Goal: Transaction & Acquisition: Purchase product/service

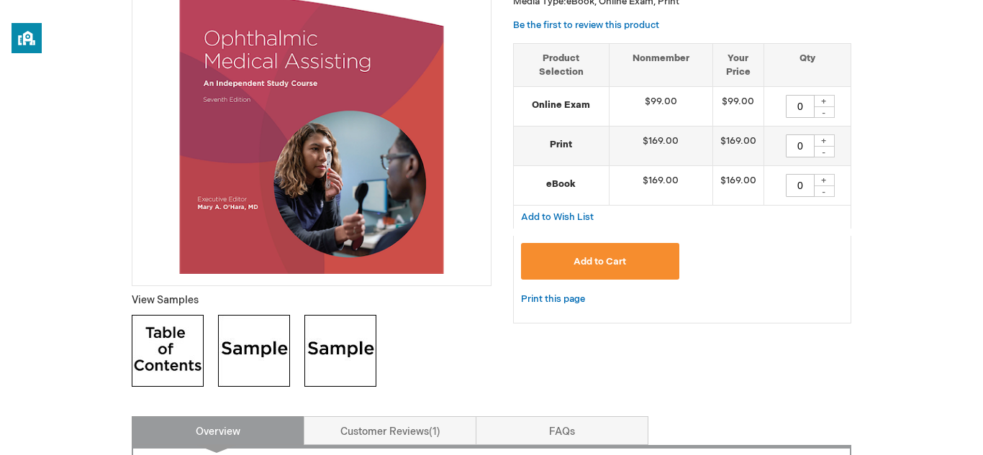
scroll to position [289, 0]
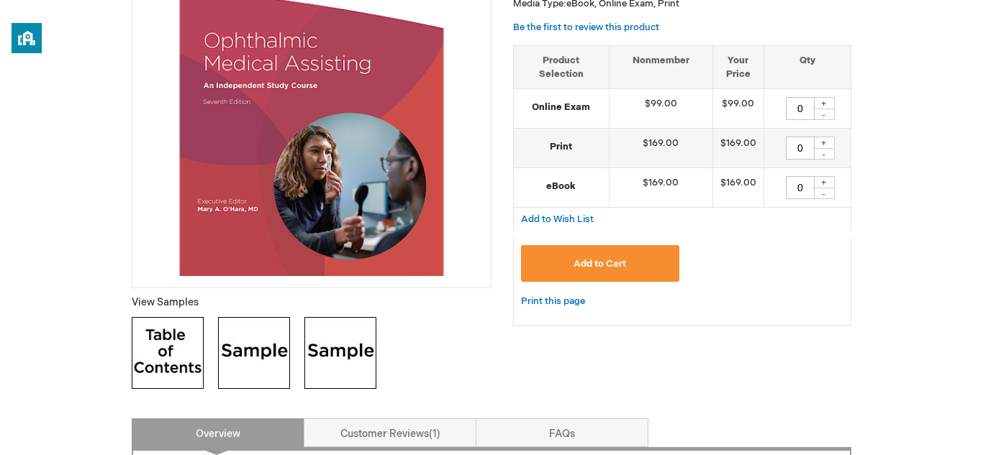
click at [822, 105] on div "+" at bounding box center [824, 103] width 22 height 12
type input "1"
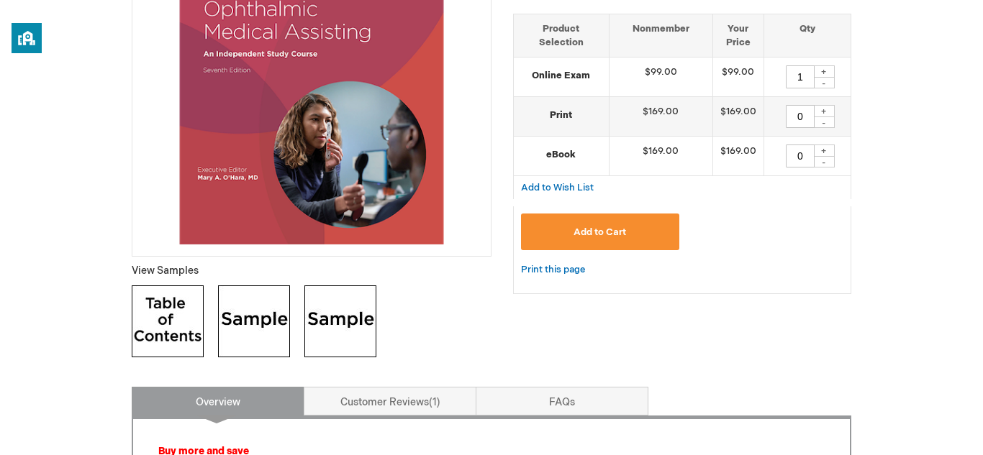
scroll to position [321, 0]
click at [640, 239] on button "Add to Cart" at bounding box center [600, 231] width 158 height 37
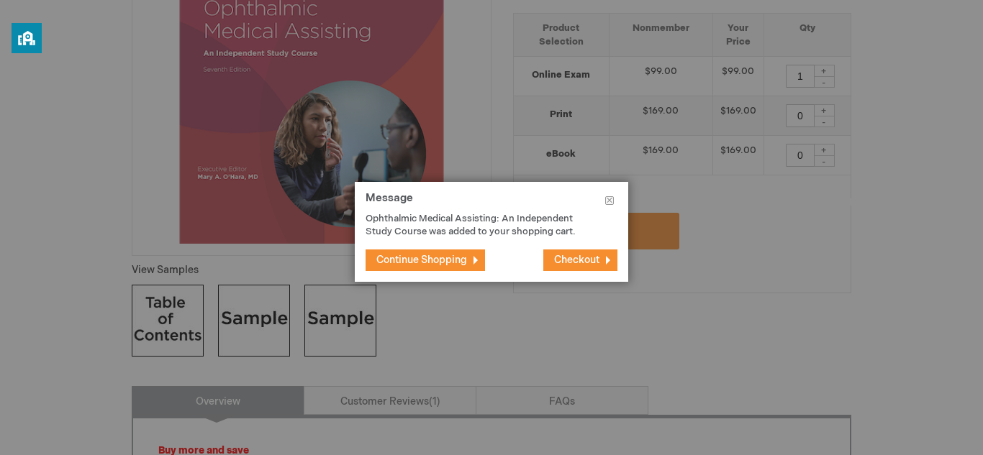
click at [561, 260] on span "Checkout" at bounding box center [576, 260] width 45 height 12
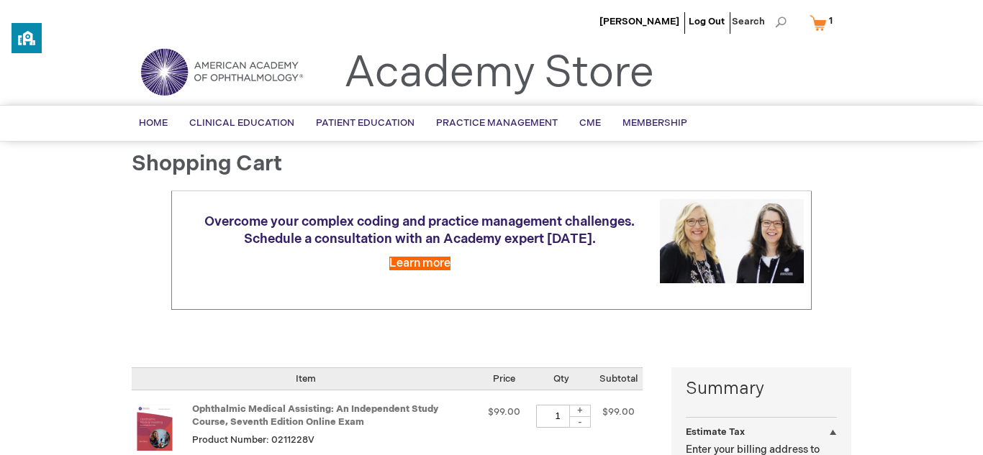
select select "US"
select select "5"
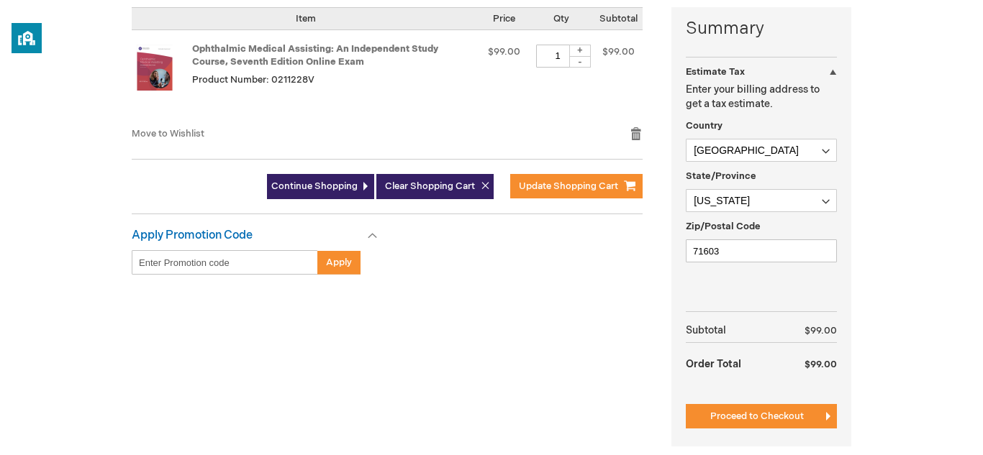
scroll to position [361, 0]
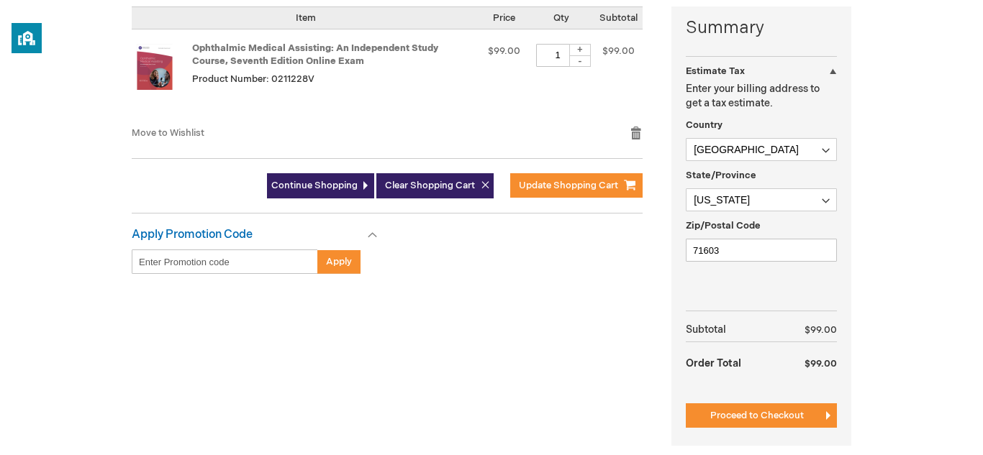
click at [267, 255] on input "Enter discount code" at bounding box center [225, 262] width 186 height 24
type input "6k5a5xQcW43yQ7ebpqecEQ"
click at [345, 263] on span "Apply" at bounding box center [339, 262] width 26 height 12
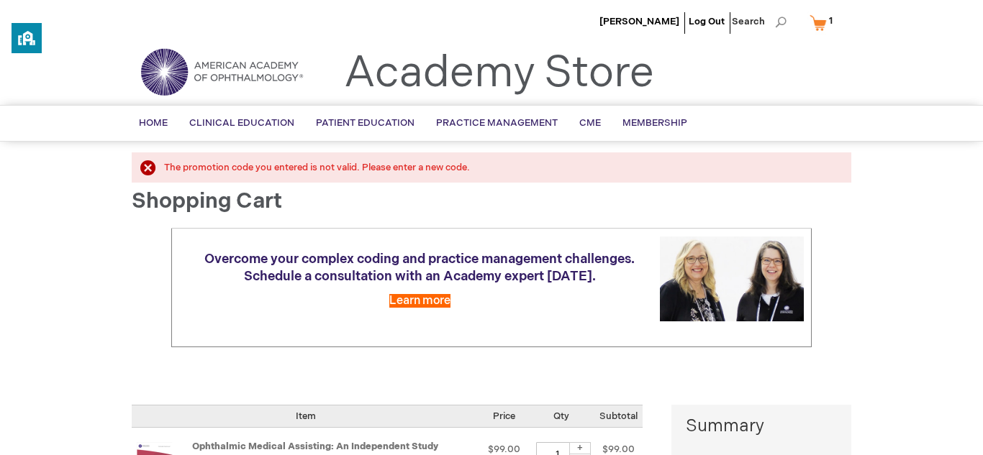
select select "US"
select select "5"
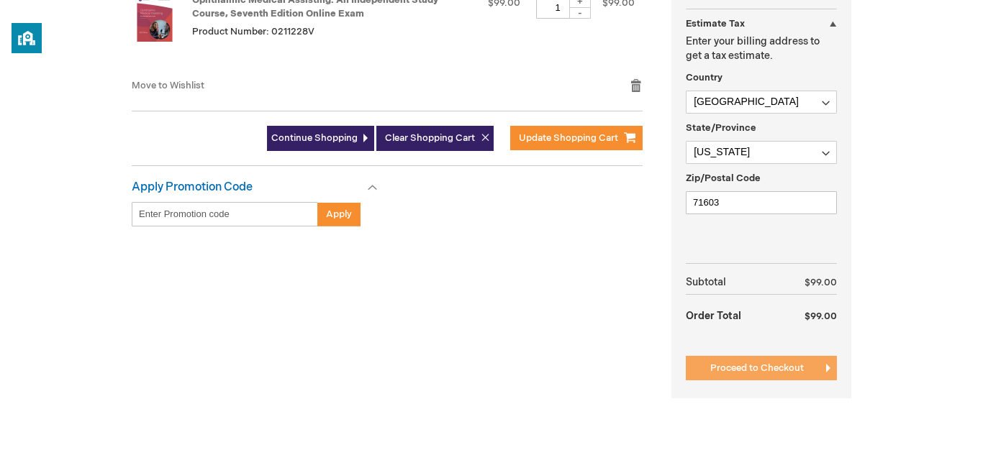
scroll to position [449, 0]
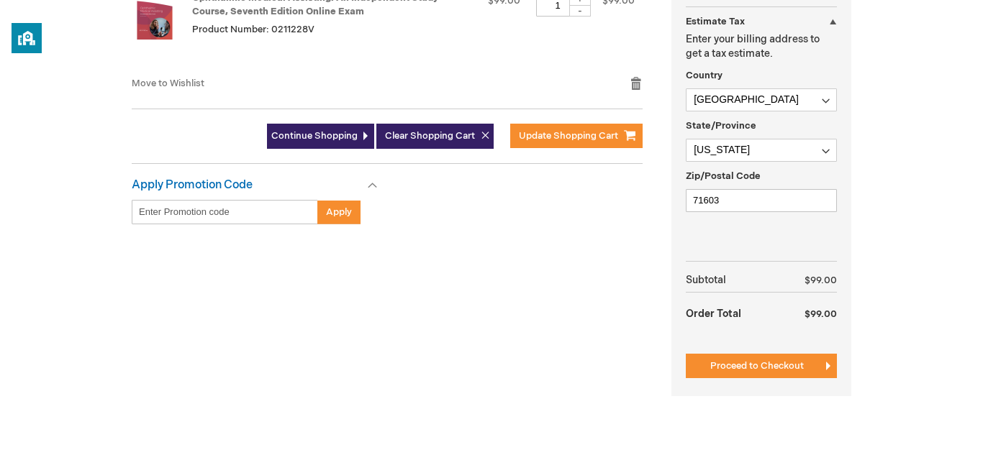
click at [754, 365] on span "Proceed to Checkout" at bounding box center [757, 367] width 94 height 12
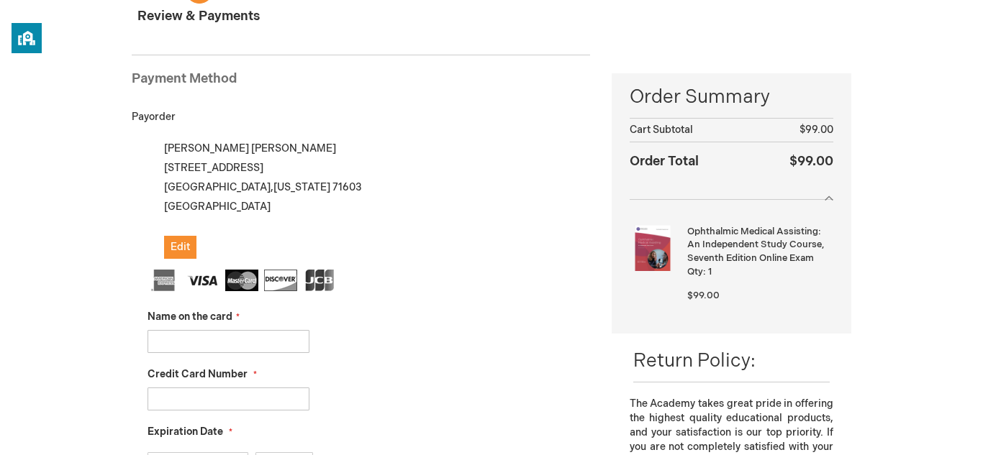
scroll to position [159, 0]
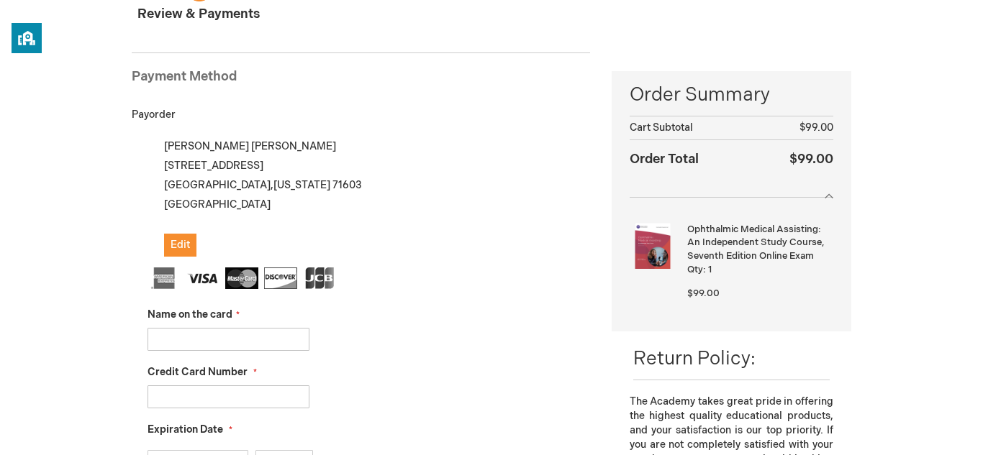
click at [255, 340] on input "Name on the card" at bounding box center [229, 339] width 162 height 23
type input "Jamiw"
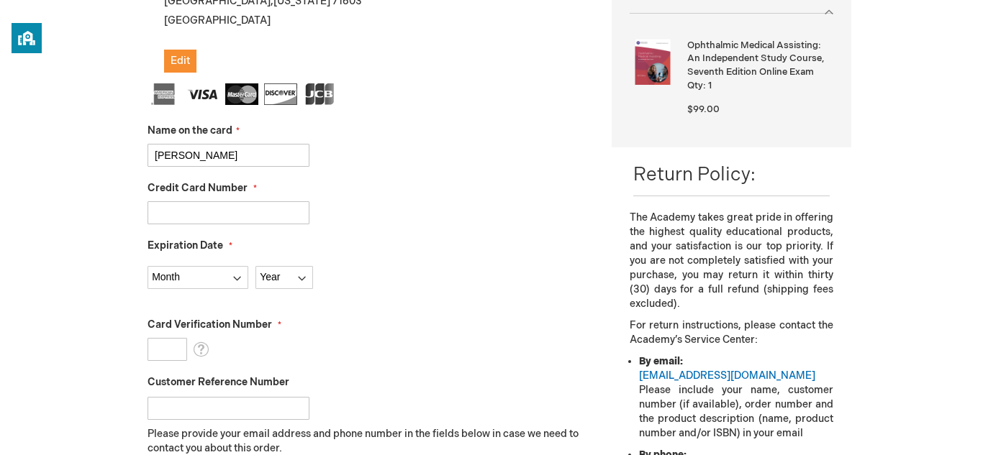
scroll to position [343, 0]
type input "Jamie Wilson"
click at [256, 214] on input "Credit Card Number" at bounding box center [229, 213] width 162 height 23
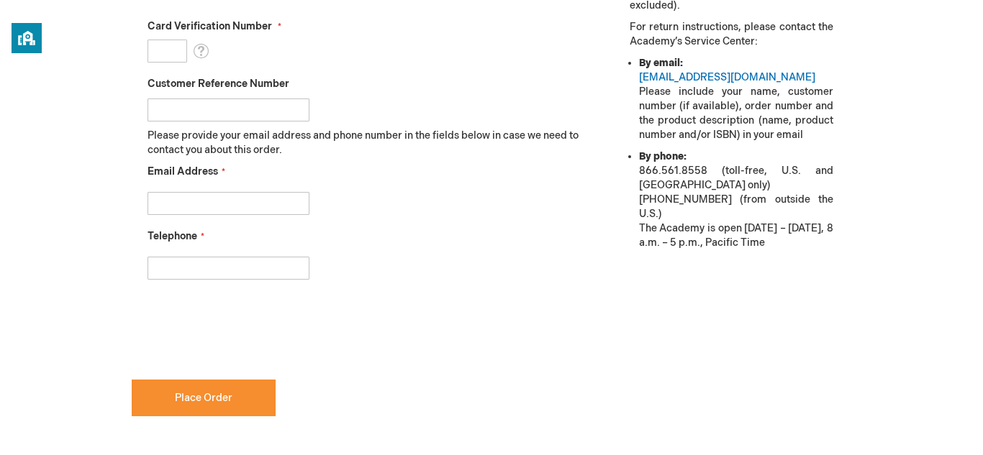
scroll to position [664, 0]
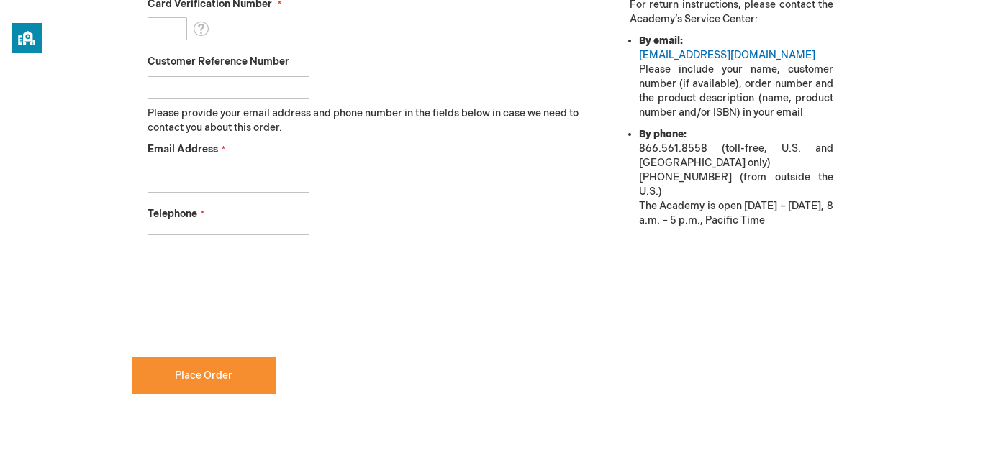
click at [277, 184] on input "Email Address" at bounding box center [229, 181] width 162 height 23
click at [187, 183] on input "Email Address" at bounding box center [229, 181] width 162 height 23
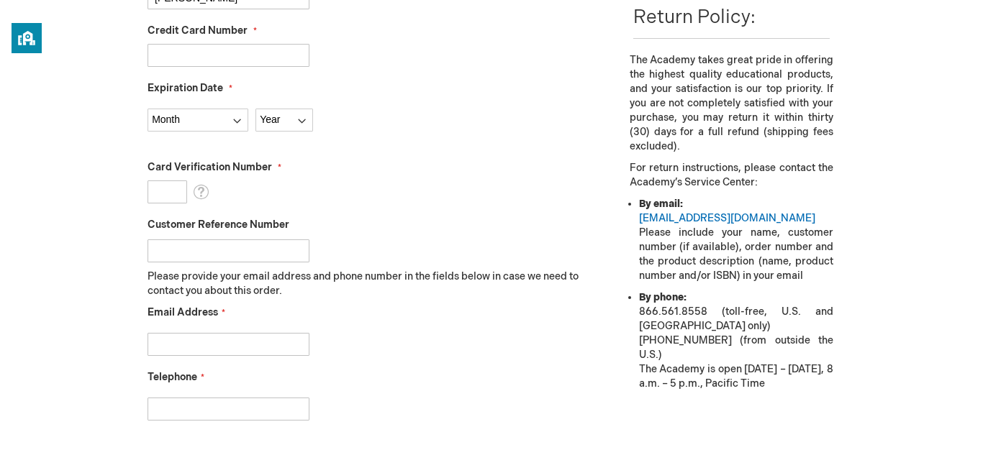
scroll to position [493, 0]
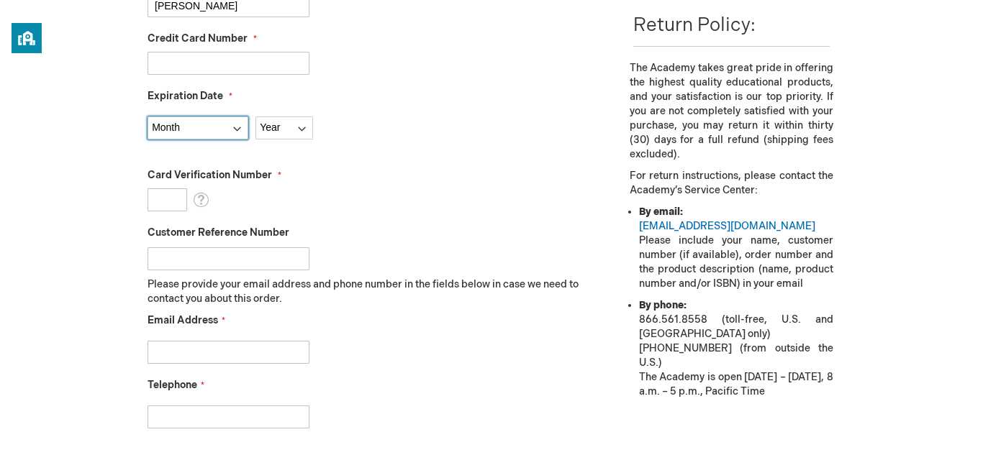
click at [206, 138] on select "Month 01 - January 02 - February 03 - March 04 - April 05 - May 06 - June 07 - …" at bounding box center [198, 128] width 101 height 23
click at [148, 117] on select "Month 01 - January 02 - February 03 - March 04 - April 05 - May 06 - June 07 - …" at bounding box center [198, 128] width 101 height 23
click at [223, 136] on select "Month 01 - January 02 - February 03 - March 04 - April 05 - May 06 - June 07 - …" at bounding box center [198, 128] width 101 height 23
select select "7"
click at [148, 117] on select "Month 01 - January 02 - February 03 - March 04 - April 05 - May 06 - June 07 - …" at bounding box center [198, 128] width 101 height 23
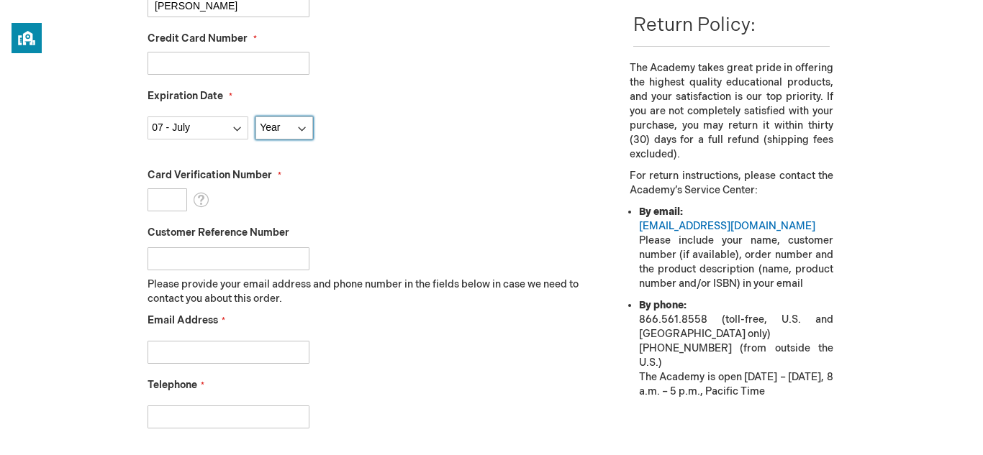
click at [278, 128] on select "Year 2025 2026 2027 2028 2029 2030 2031 2032 2033 2034 2035" at bounding box center [284, 128] width 58 height 23
select select "2028"
click at [255, 117] on select "Year 2025 2026 2027 2028 2029 2030 2031 2032 2033 2034 2035" at bounding box center [284, 128] width 58 height 23
click at [179, 203] on input "Card Verification Number" at bounding box center [168, 200] width 40 height 23
type input "309"
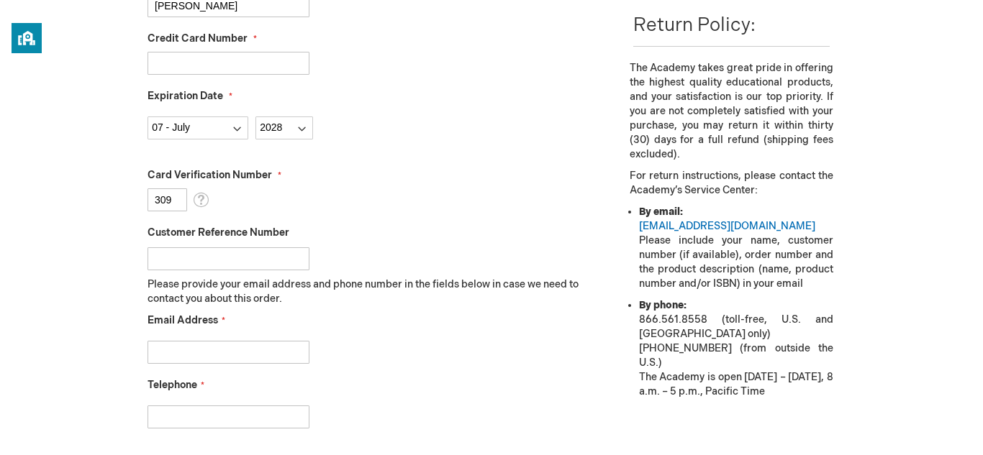
click at [300, 27] on fieldset "Name on the card Jamie Wilson Credit Card Number Expiration Date" at bounding box center [369, 188] width 443 height 509
click at [218, 77] on fieldset "Name on the card Jamie Wilson Credit Card Number Expiration Date" at bounding box center [369, 188] width 443 height 509
click at [232, 62] on input "Credit Card Number" at bounding box center [229, 63] width 162 height 23
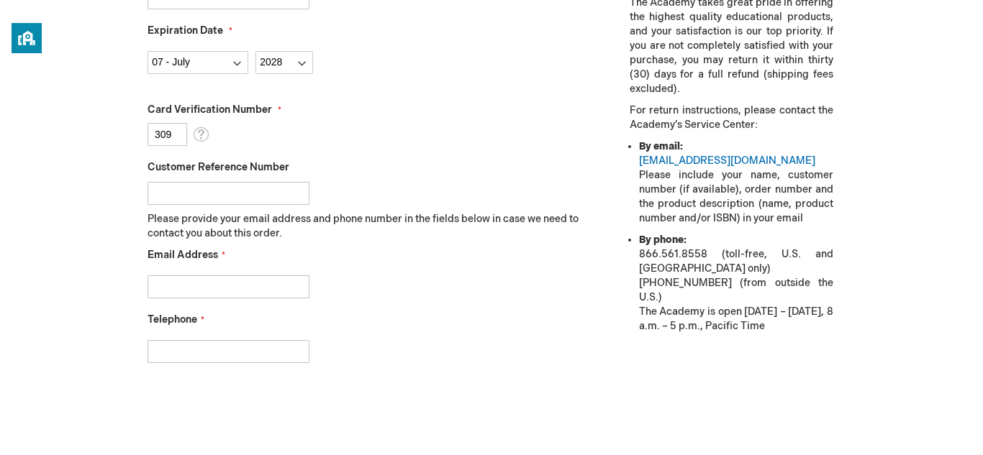
scroll to position [560, 0]
type input "4240320010953283"
click at [245, 193] on input "Customer Reference Number" at bounding box center [229, 192] width 162 height 23
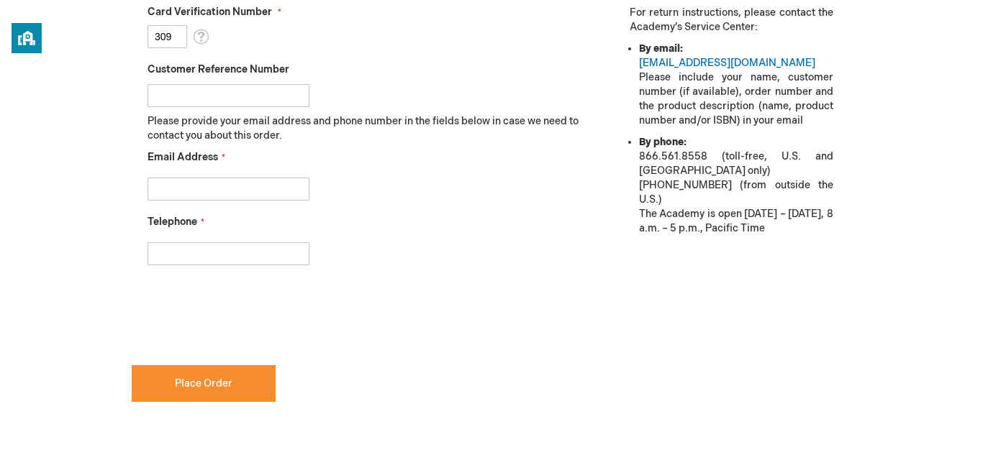
scroll to position [654, 0]
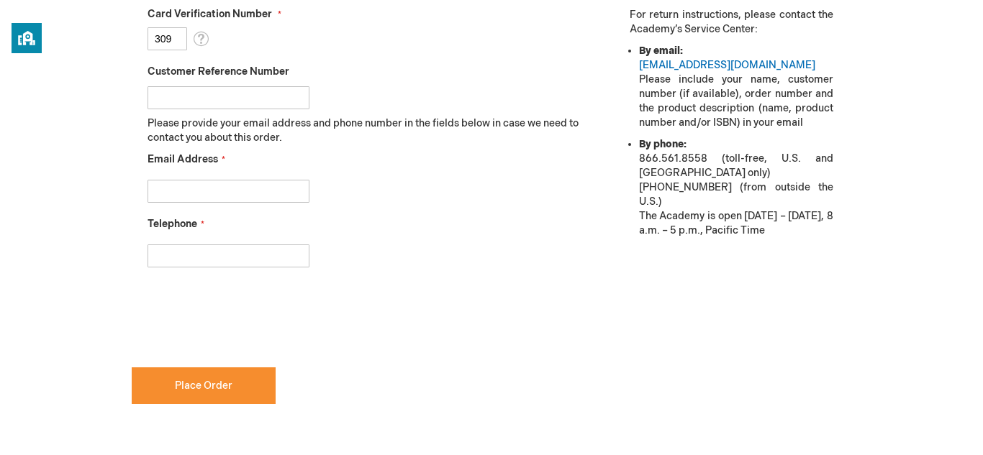
click at [258, 203] on fieldset "Name on the card Jamie Wilson Credit Card Number 4240320010953283 Expiration Da…" at bounding box center [369, 27] width 443 height 509
click at [277, 176] on div at bounding box center [369, 188] width 443 height 30
click at [251, 201] on input "Email Address" at bounding box center [229, 191] width 162 height 23
type input "t"
type input "eferrell@mcfarlandeye.com"
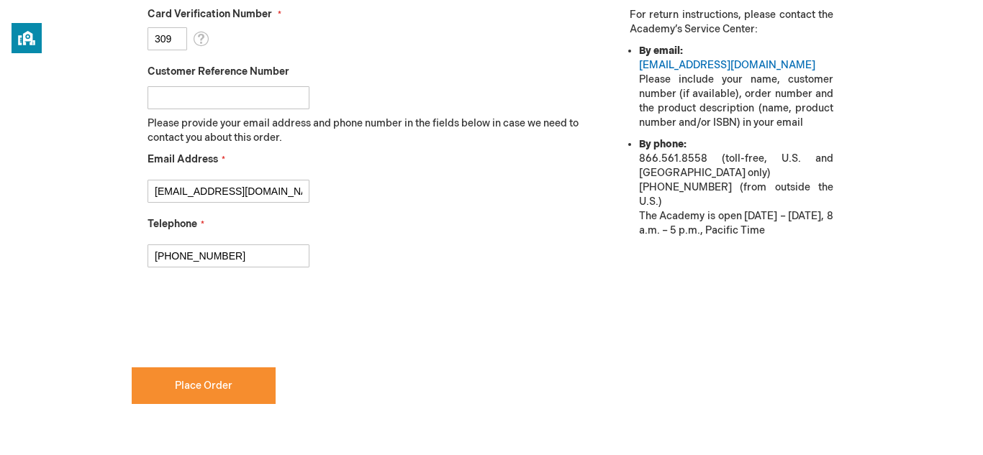
type input "870-329-3866"
checkbox input "true"
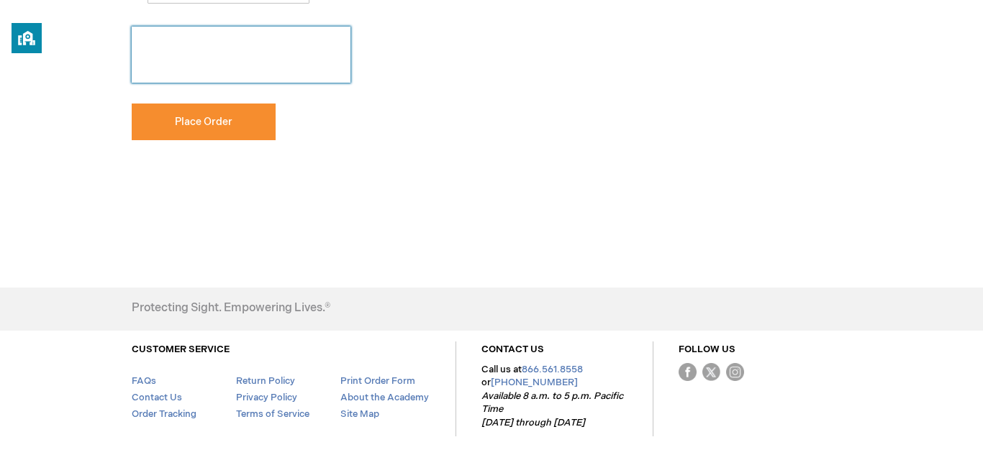
scroll to position [916, 0]
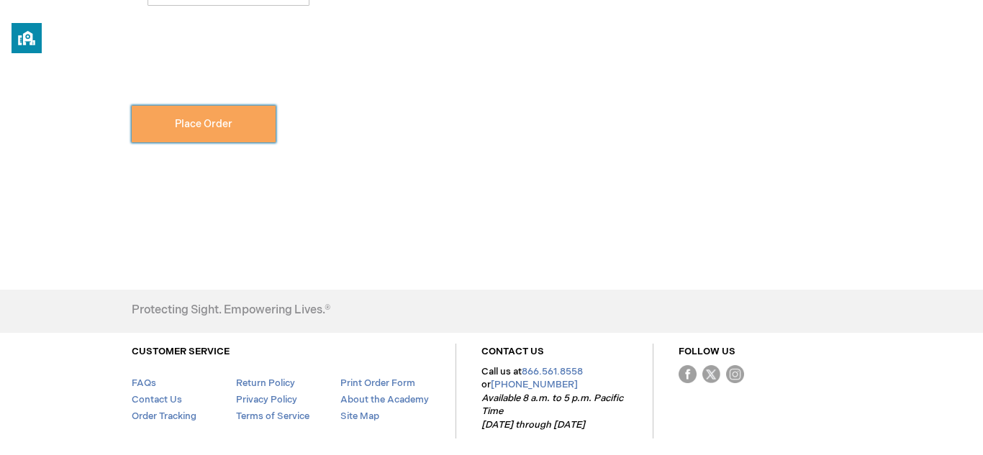
click at [242, 130] on button "Place Order" at bounding box center [204, 124] width 144 height 37
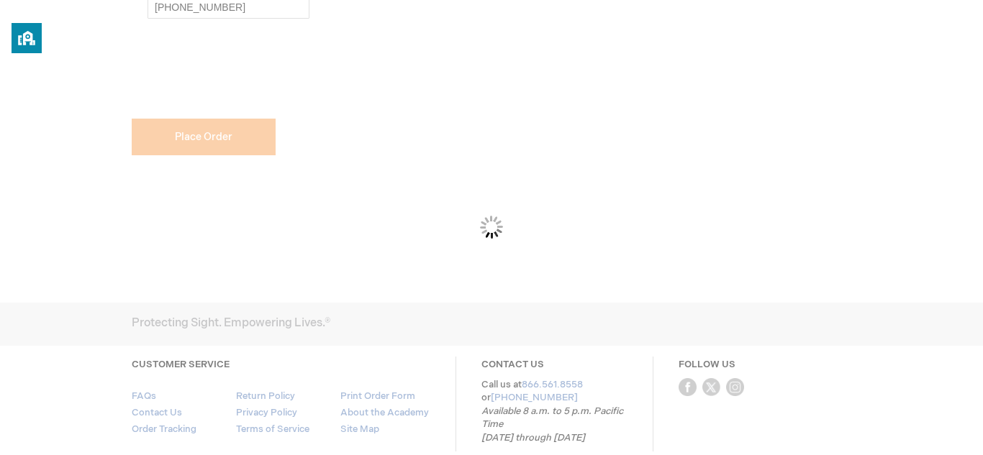
scroll to position [902, 0]
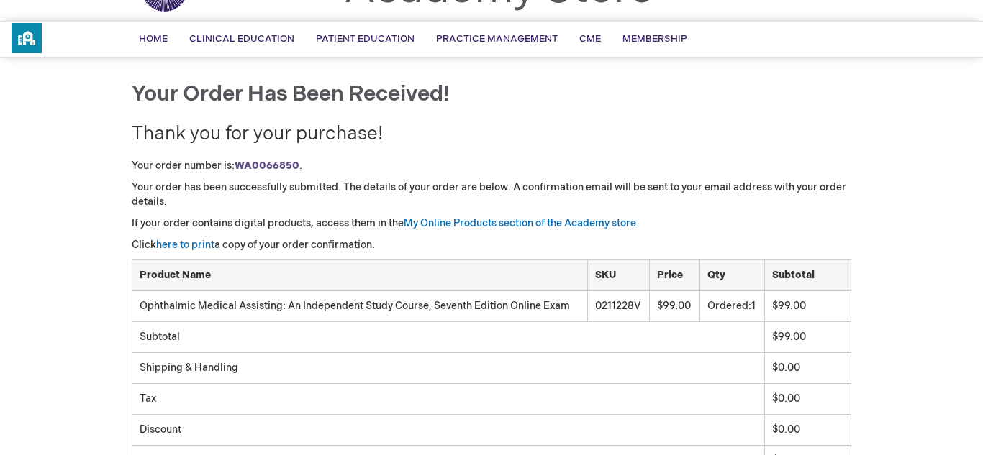
scroll to position [76, 0]
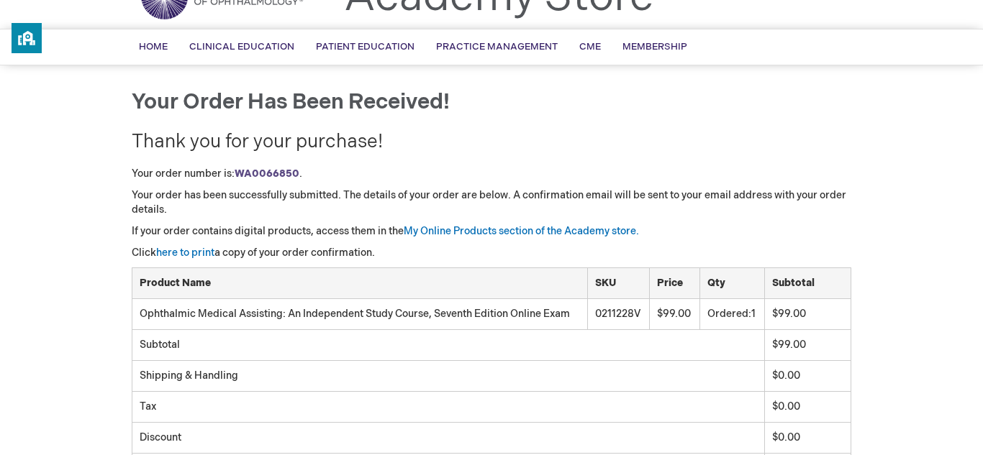
click at [197, 249] on div "Your order has been received! Thank you for your purchase! Your order number is…" at bounding box center [492, 323] width 720 height 464
click at [190, 253] on link "here to print" at bounding box center [185, 253] width 58 height 12
click at [485, 230] on link "My Online Products section of the Academy store." at bounding box center [521, 231] width 235 height 12
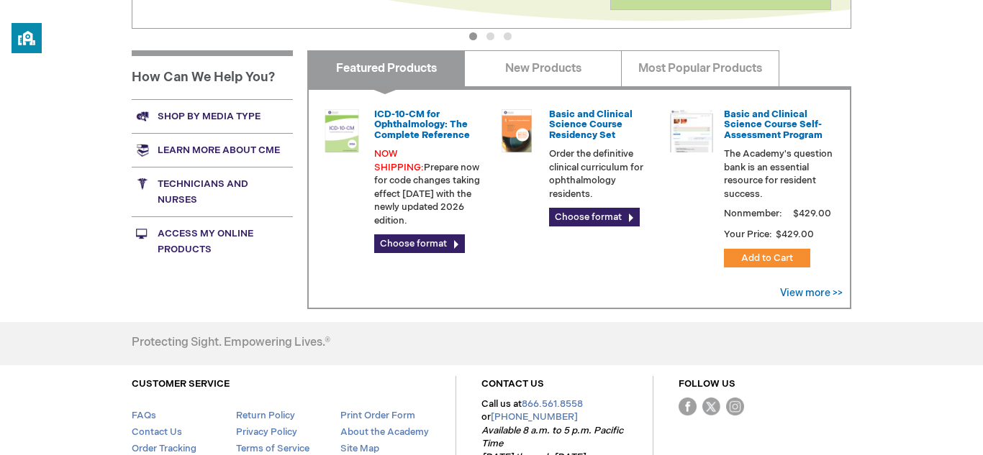
scroll to position [518, 0]
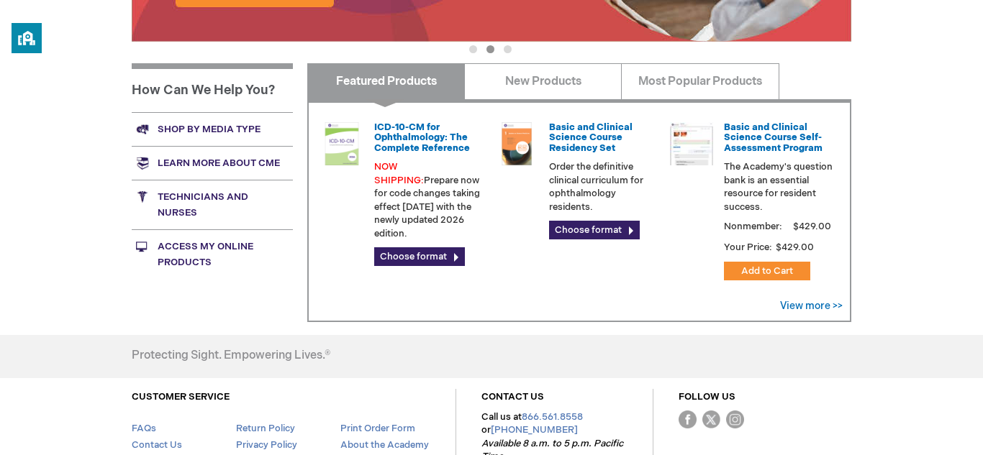
click at [173, 267] on link "Access My Online Products" at bounding box center [212, 255] width 161 height 50
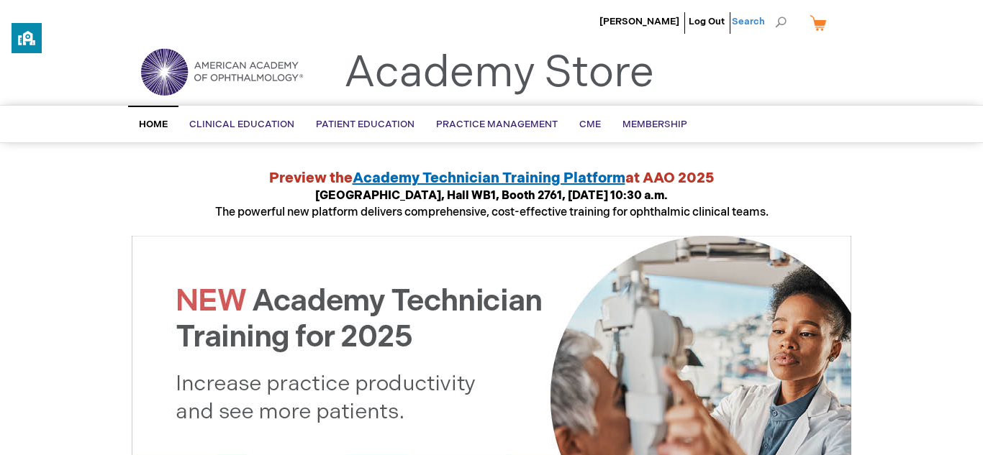
click at [775, 22] on span "Search" at bounding box center [759, 21] width 55 height 29
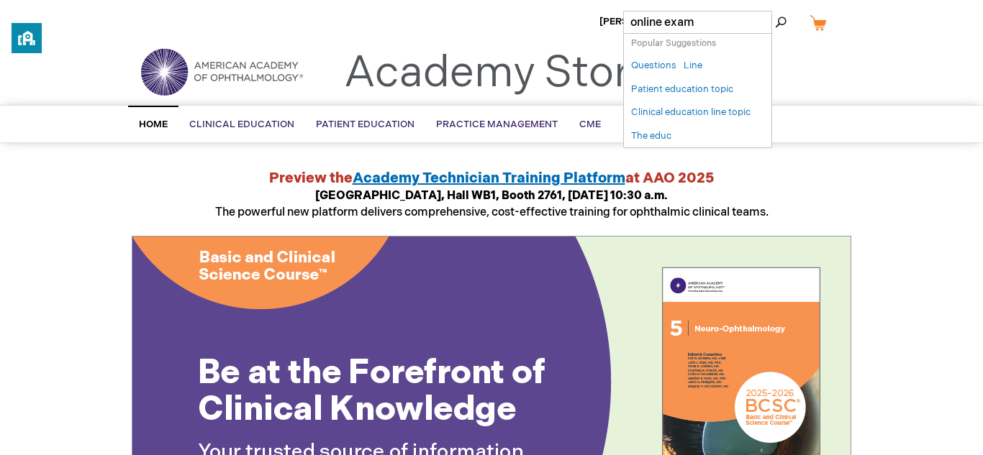
type input "online exam"
click at [775, 11] on button "Search" at bounding box center [781, 22] width 12 height 23
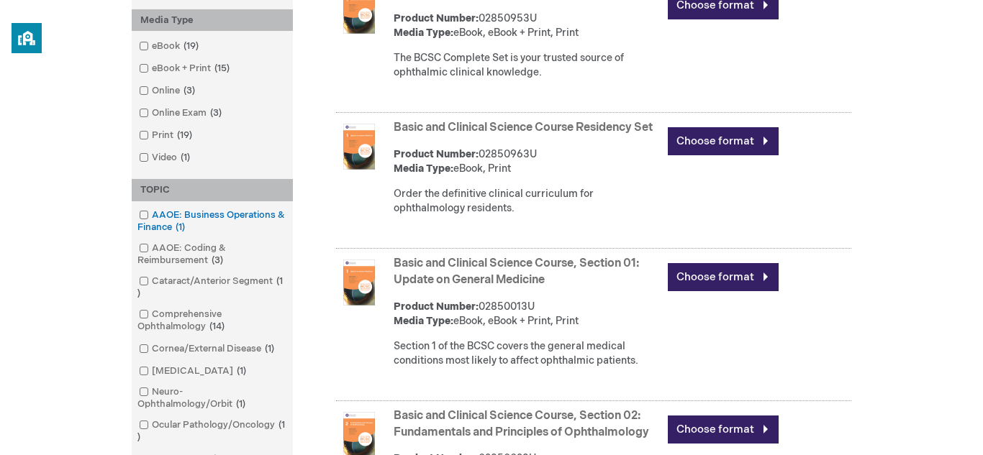
scroll to position [502, 0]
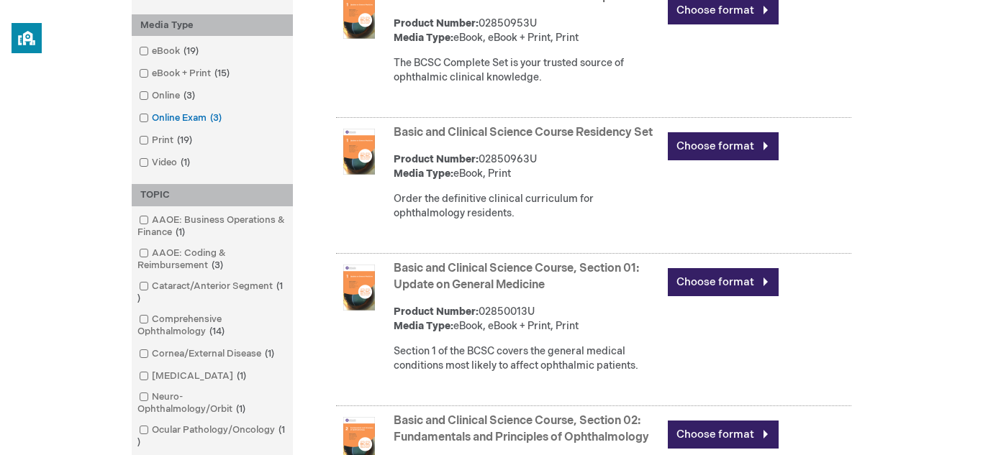
click at [152, 121] on span at bounding box center [152, 118] width 0 height 12
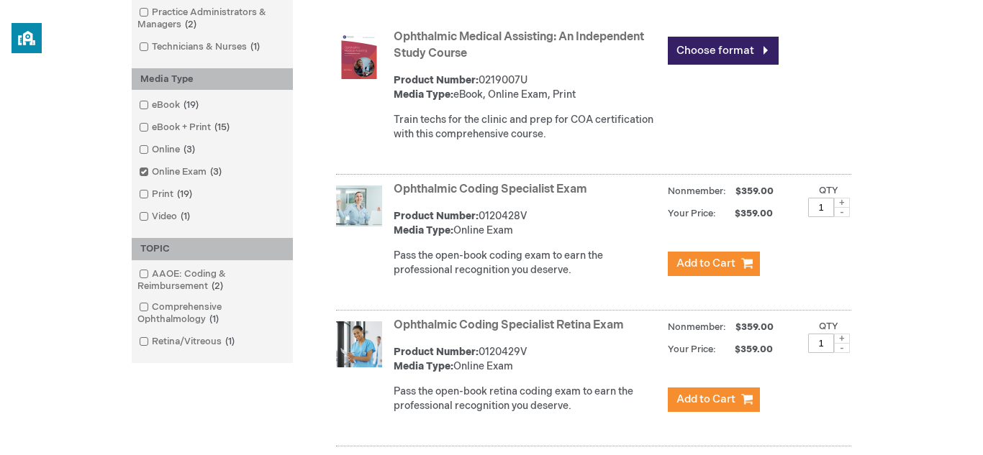
scroll to position [379, 0]
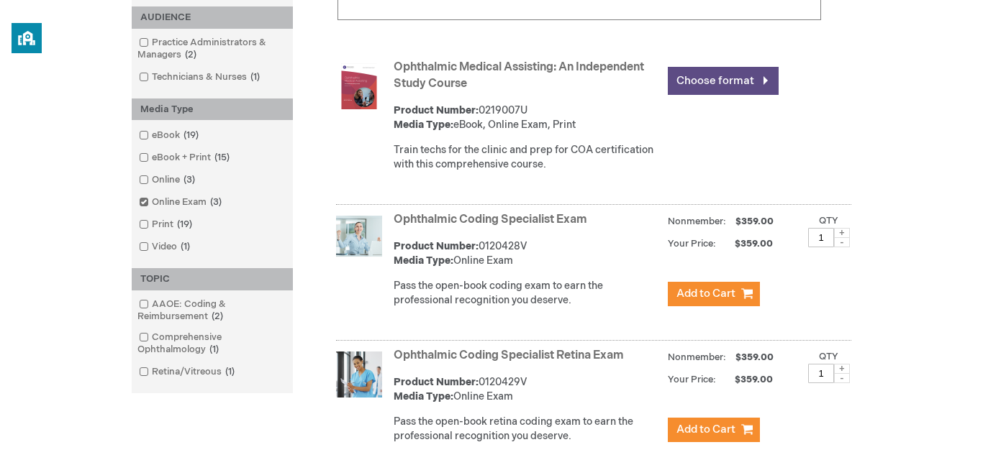
click at [691, 78] on link "Choose format" at bounding box center [723, 81] width 111 height 28
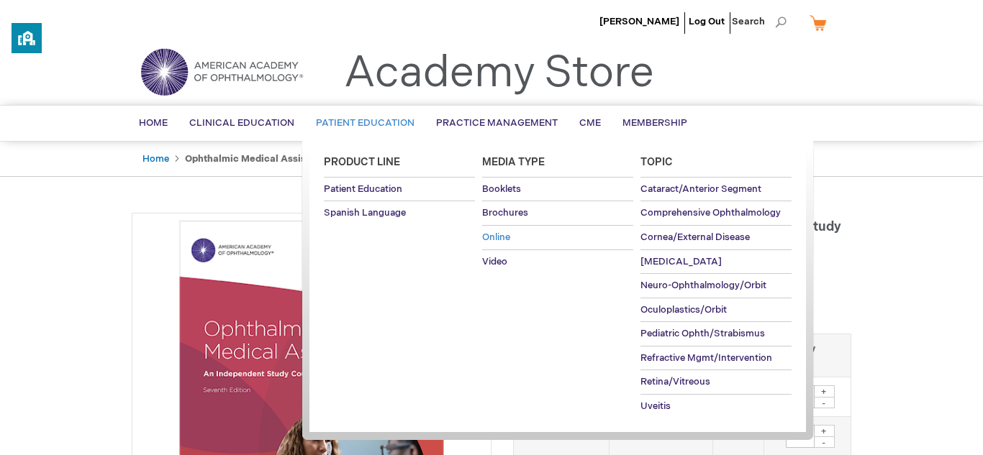
click at [496, 240] on span "Online" at bounding box center [496, 238] width 28 height 12
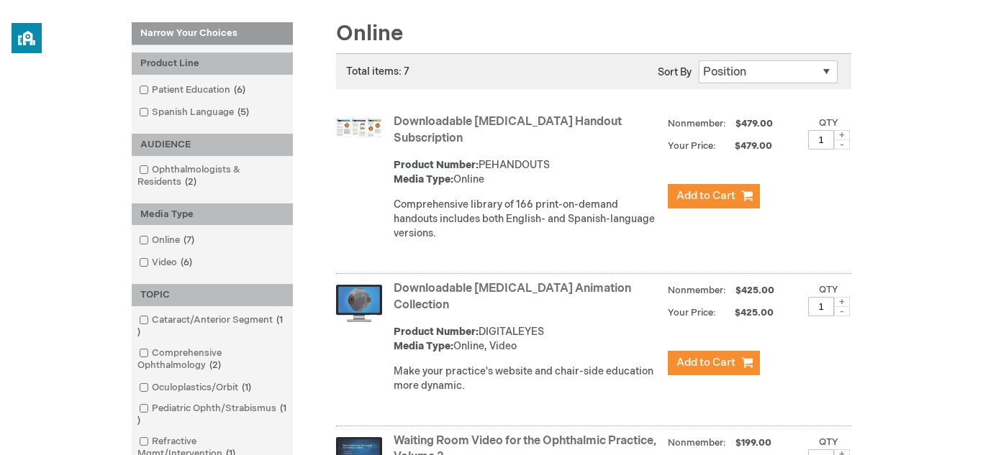
scroll to position [223, 0]
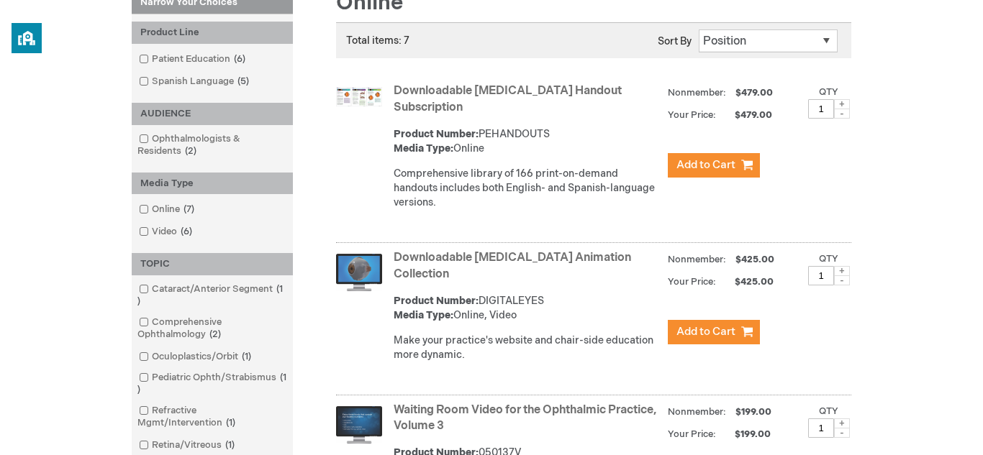
click at [140, 215] on link "Online 7 items" at bounding box center [167, 210] width 65 height 14
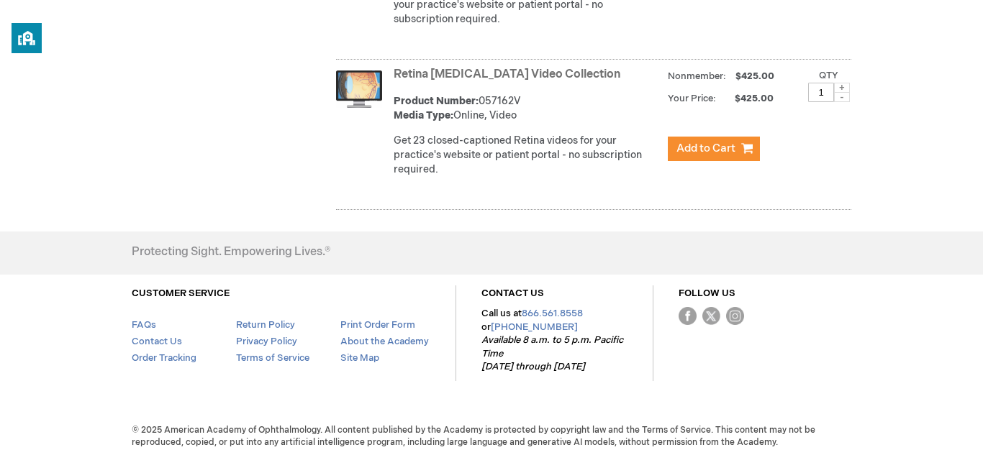
scroll to position [1195, 0]
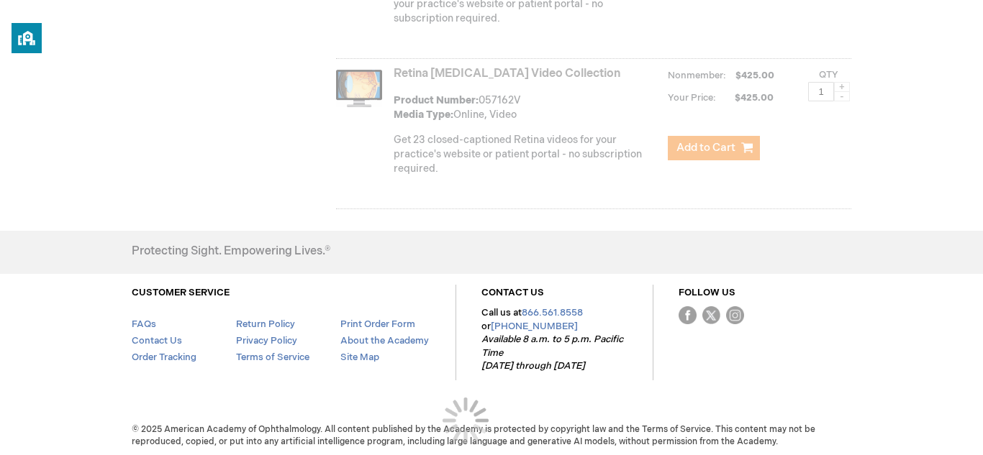
scroll to position [223, 0]
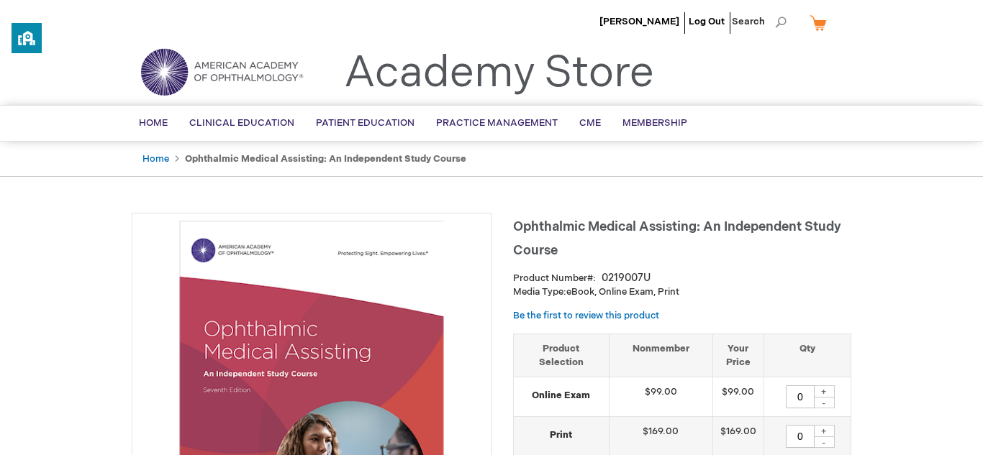
click at [815, 21] on link "My Cart" at bounding box center [824, 22] width 35 height 25
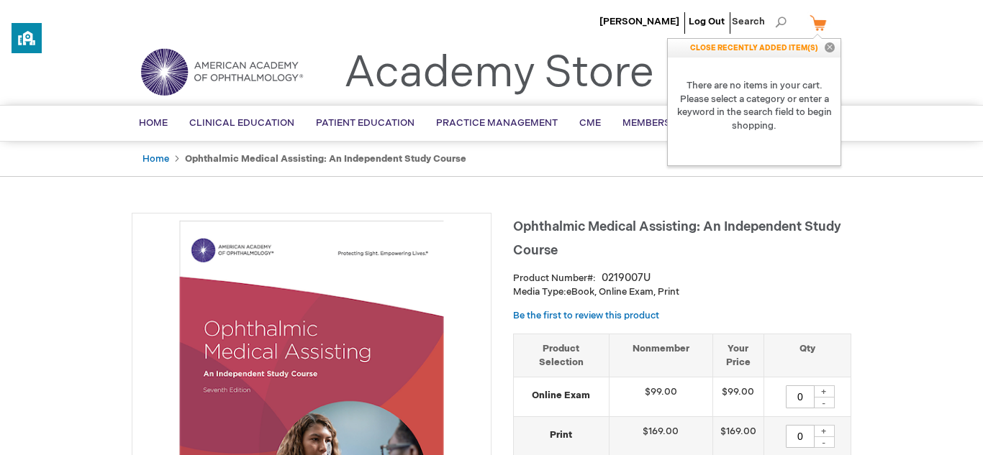
click at [553, 100] on div "Academy Store" at bounding box center [481, 81] width 346 height 47
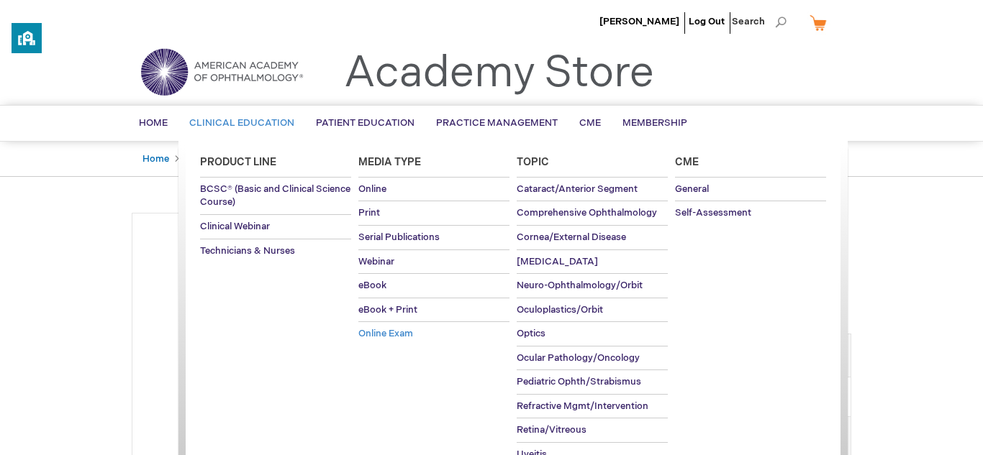
click at [366, 342] on link "Online Exam" at bounding box center [433, 334] width 151 height 24
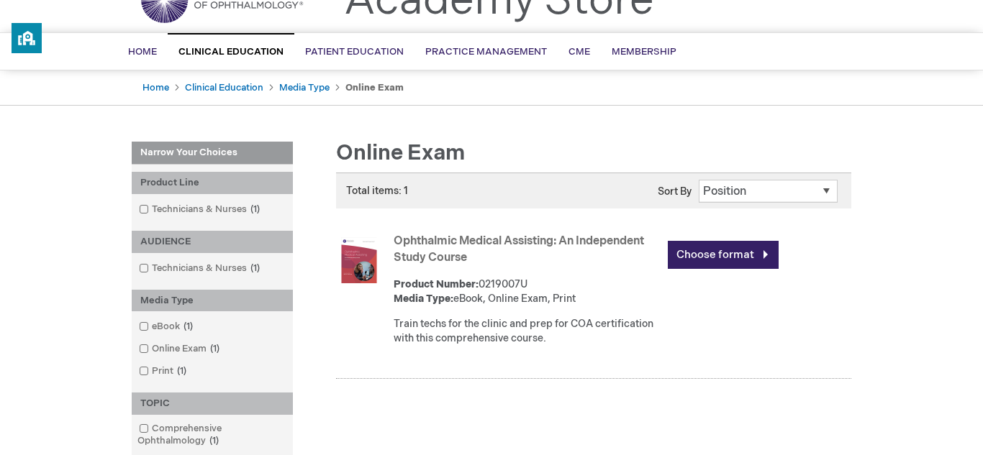
scroll to position [104, 0]
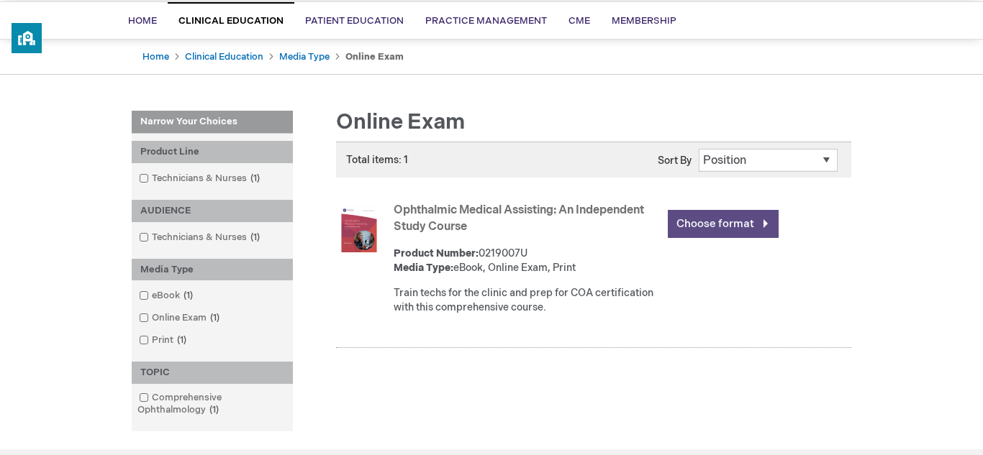
click at [706, 222] on link "Choose format" at bounding box center [723, 224] width 111 height 28
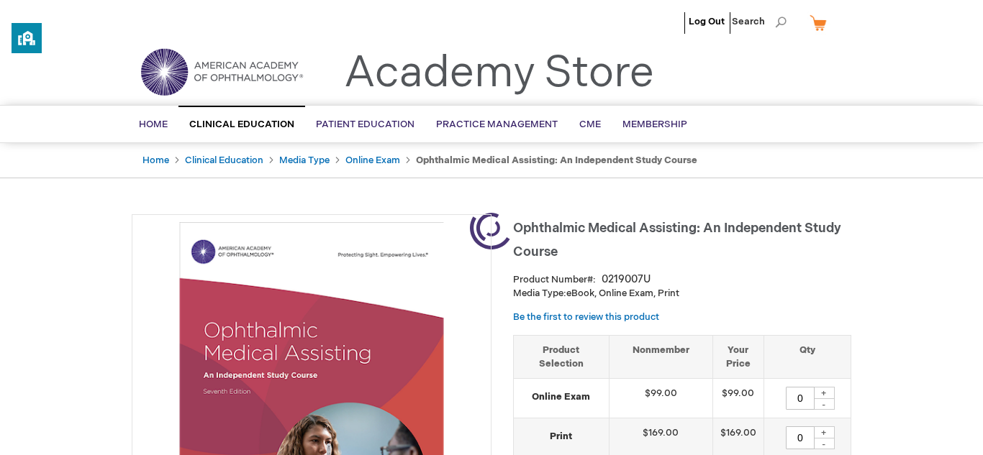
type input "0"
